Goal: Information Seeking & Learning: Find specific fact

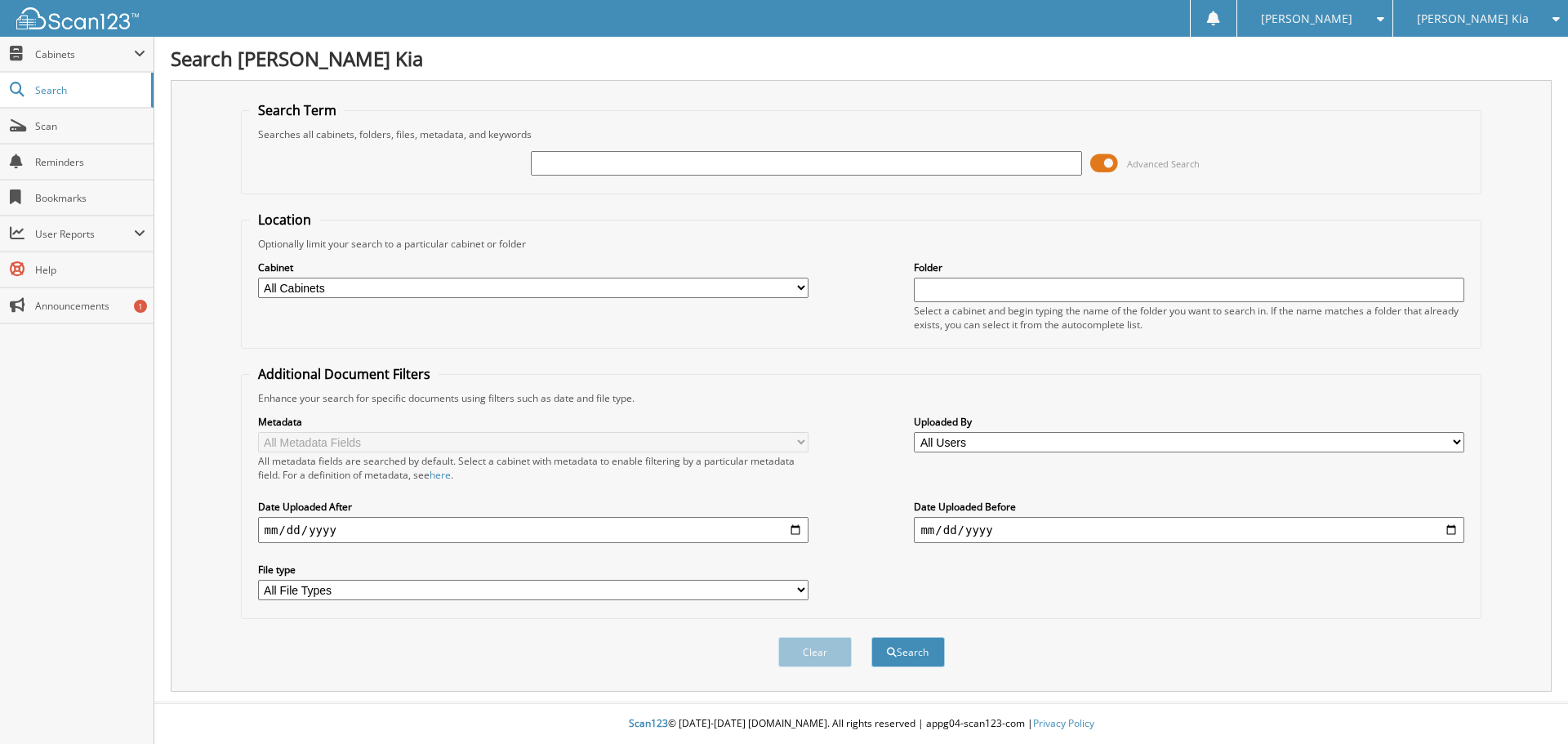
click at [713, 158] on input "text" at bounding box center [807, 164] width 551 height 25
type input "134841"
click at [872, 637] on button "Search" at bounding box center [908, 652] width 73 height 30
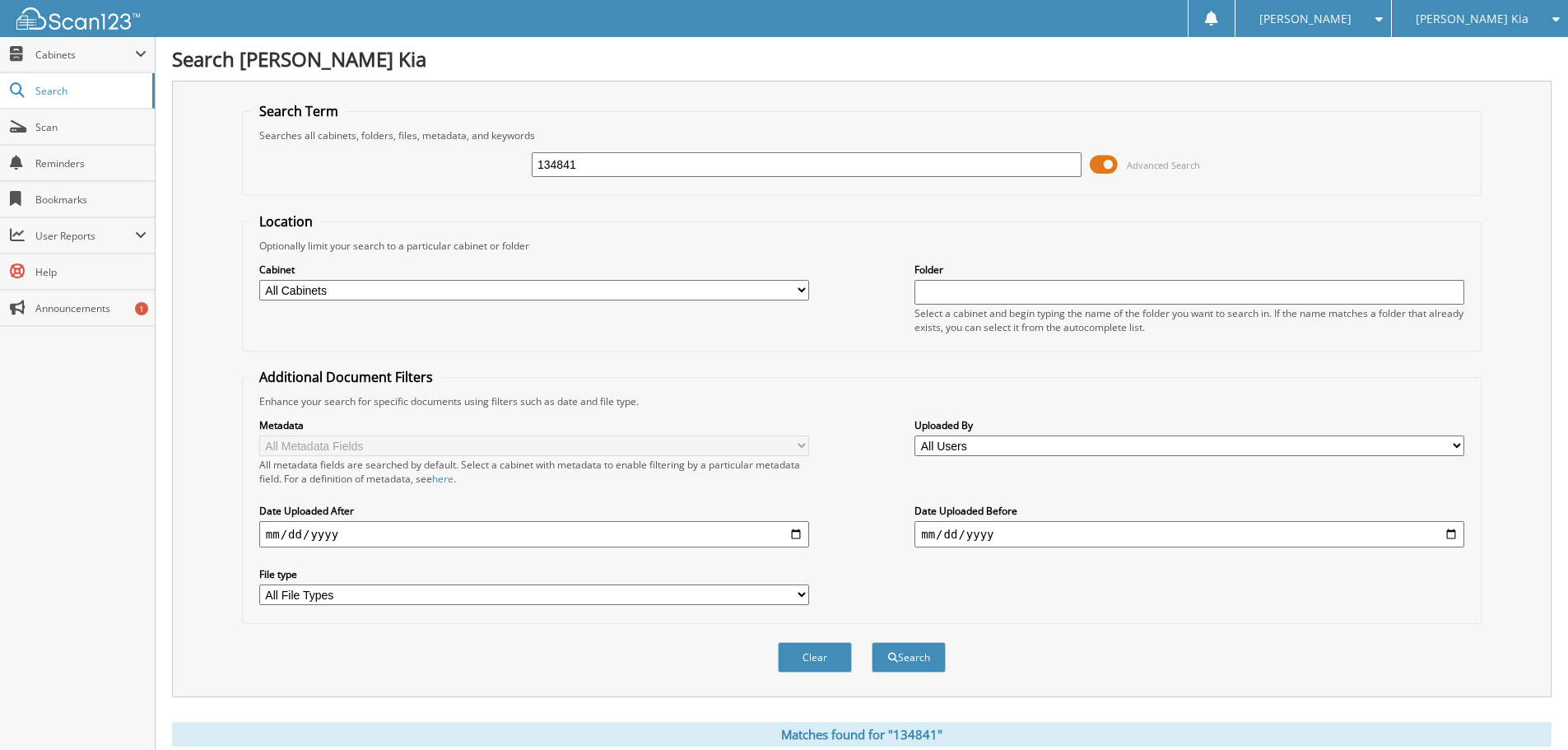
click at [1489, 179] on div "Search Term Searches all cabinets, folders, files, metadata, and keywords 13484…" at bounding box center [862, 389] width 1380 height 617
drag, startPoint x: 591, startPoint y: 165, endPoint x: 399, endPoint y: 191, distance: 193.8
click at [400, 191] on fieldset "Search Term Searches all cabinets, folders, files, metadata, and keywords 13484…" at bounding box center [862, 148] width 1240 height 94
click at [1416, 81] on div "Search Term Searches all cabinets, folders, files, metadata, and keywords 13484…" at bounding box center [862, 389] width 1380 height 617
